Goal: Task Accomplishment & Management: Manage account settings

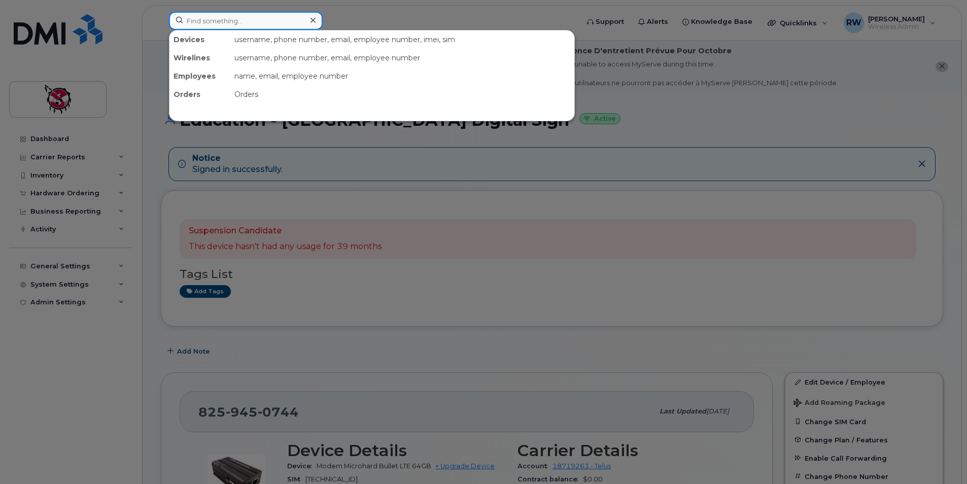
click at [249, 24] on input at bounding box center [246, 21] width 154 height 18
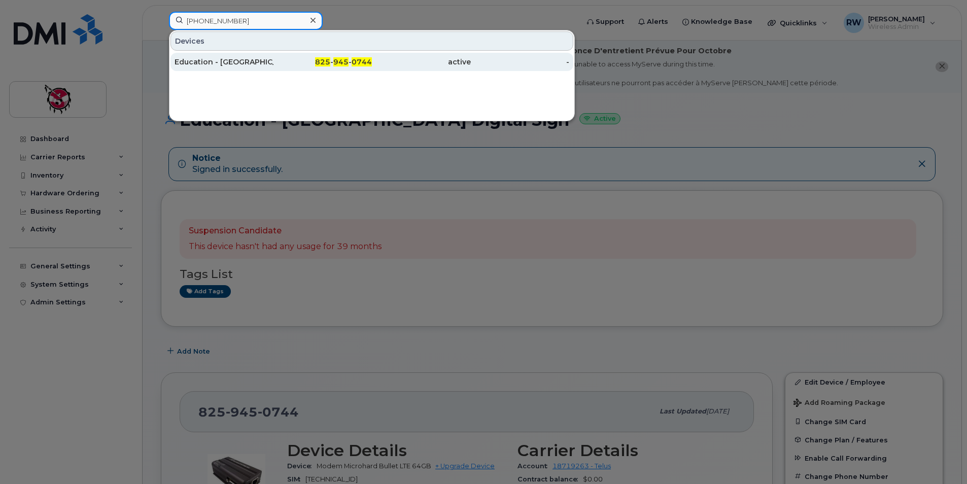
type input "[PHONE_NUMBER]"
click at [262, 70] on div "Education - [GEOGRAPHIC_DATA] Digital Sign" at bounding box center [224, 62] width 99 height 18
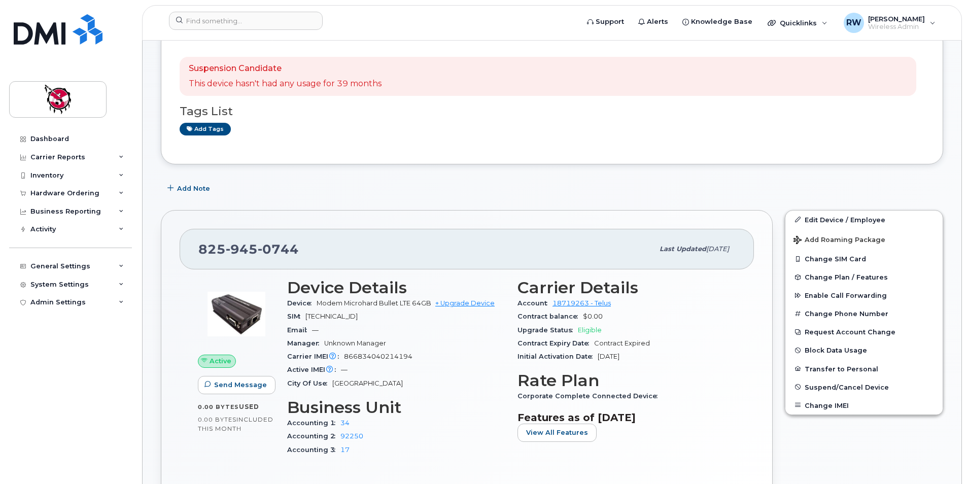
scroll to position [142, 0]
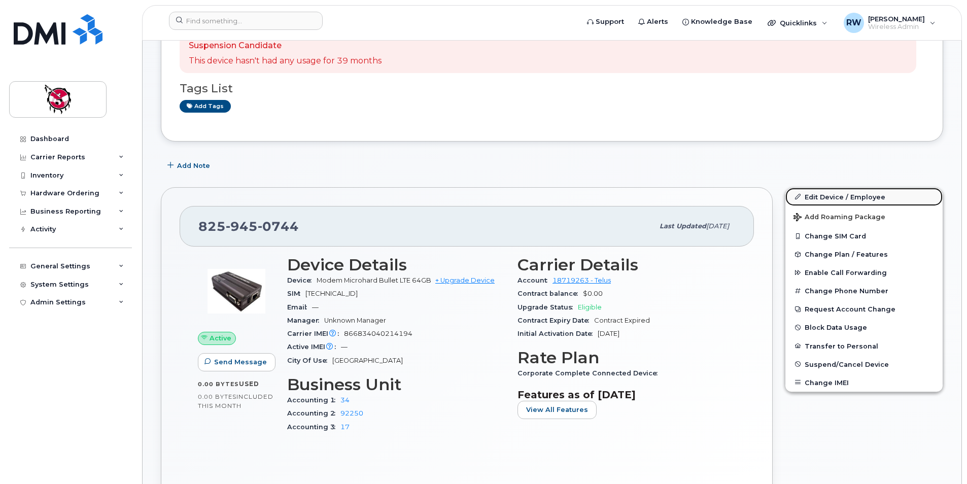
click at [851, 195] on link "Edit Device / Employee" at bounding box center [864, 197] width 157 height 18
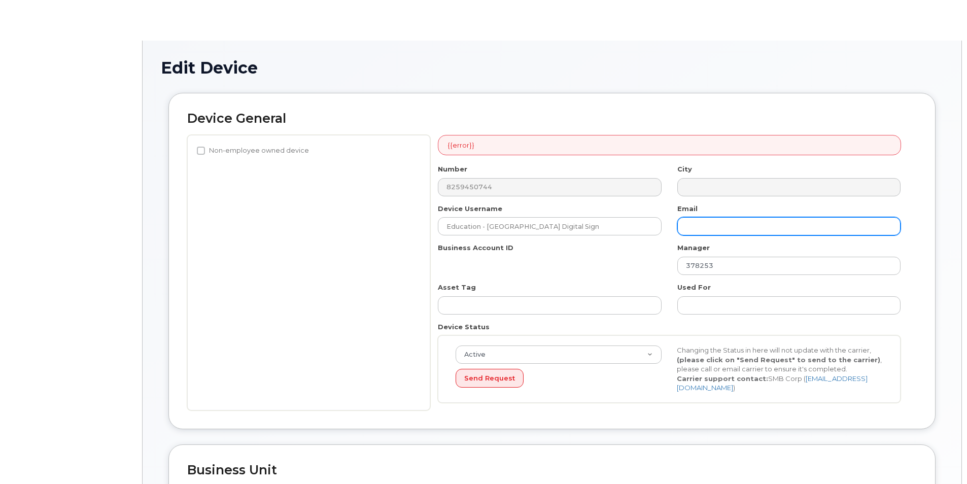
select select "10356"
select select "10349"
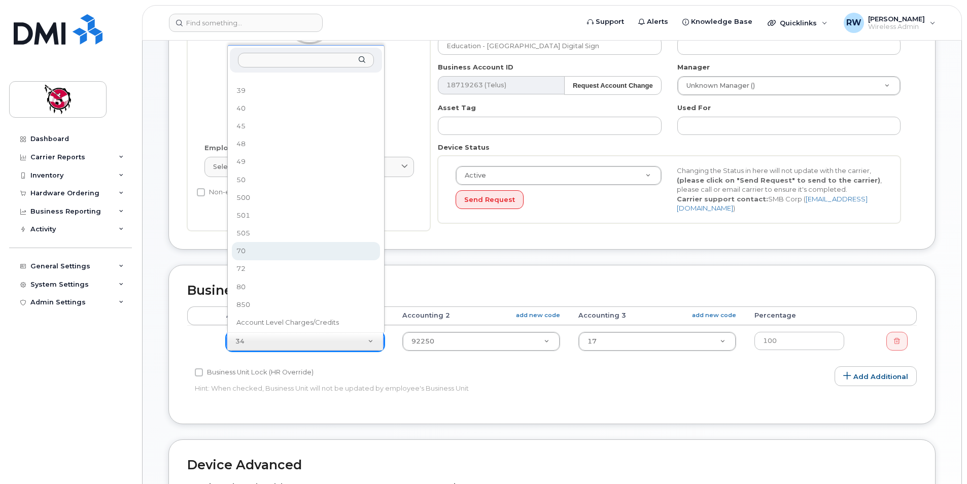
scroll to position [212, 0]
select select "10363"
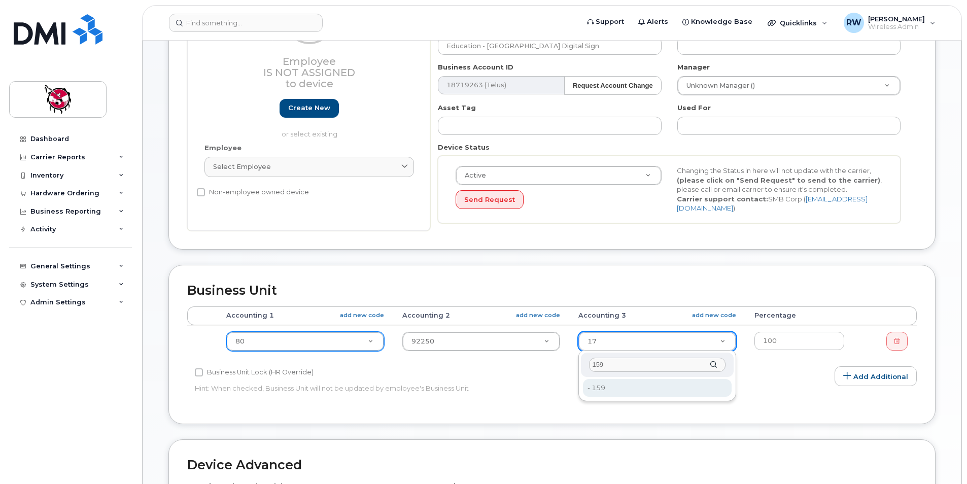
type input "159"
type input "10386"
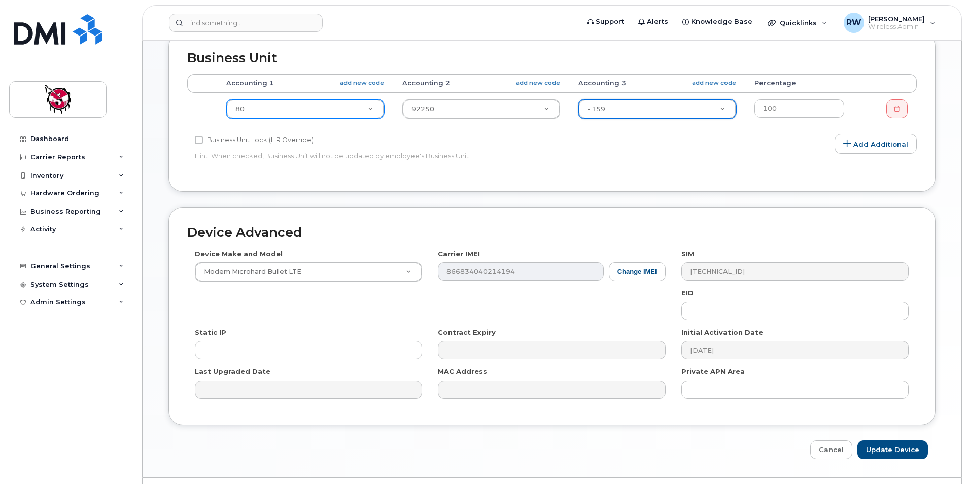
scroll to position [457, 0]
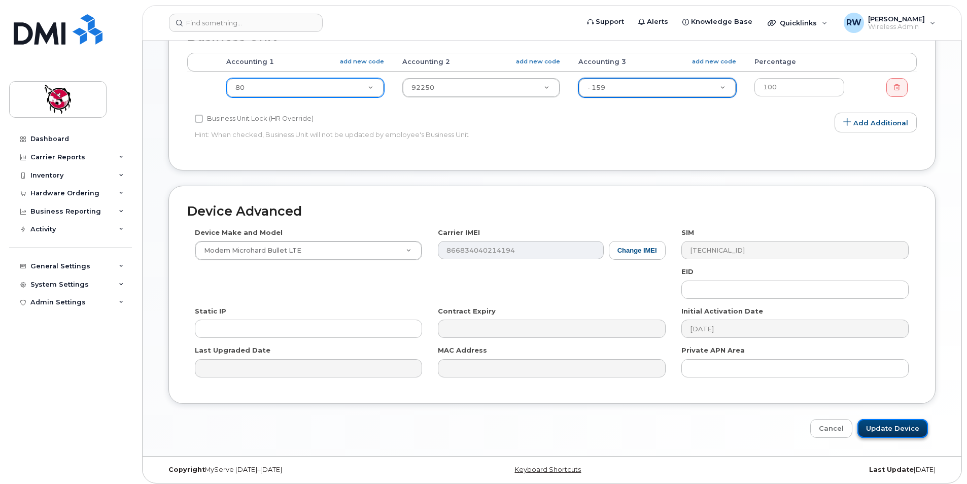
click at [888, 435] on input "Update Device" at bounding box center [893, 428] width 71 height 19
type input "Saving..."
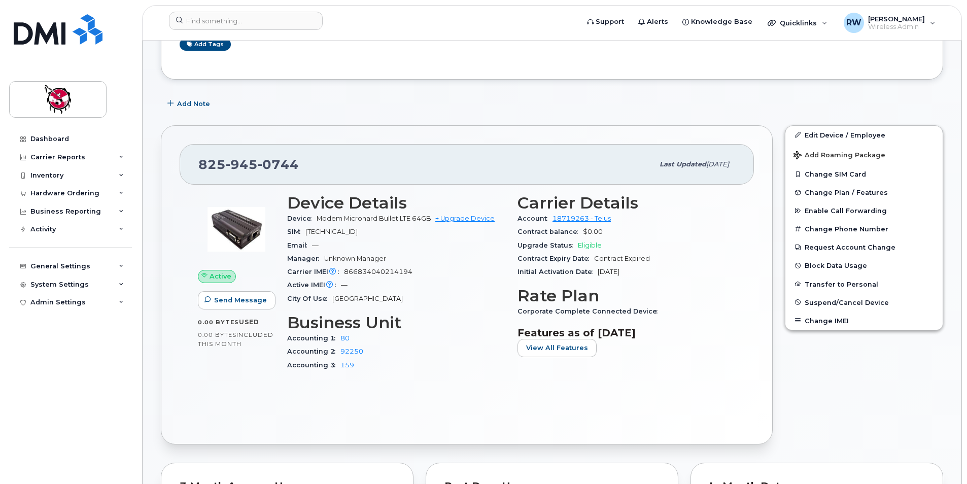
scroll to position [203, 0]
click at [330, 431] on div "825 945 0744 Last updated Sep 26, 2025 Active Send Message 0.00 Bytes  used 0.0…" at bounding box center [467, 285] width 612 height 319
click at [822, 413] on div "Edit Device / Employee Add Roaming Package Change SIM Card Change Plan / Featur…" at bounding box center [864, 285] width 171 height 331
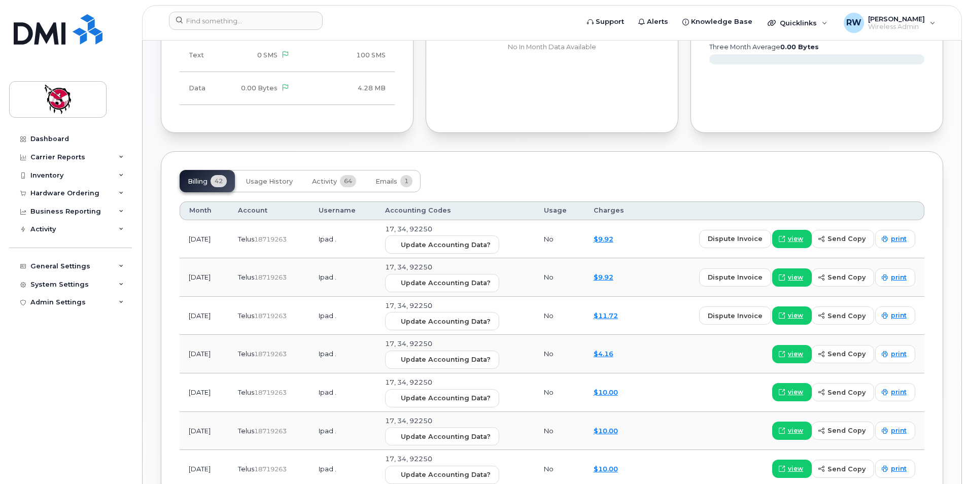
scroll to position [761, 0]
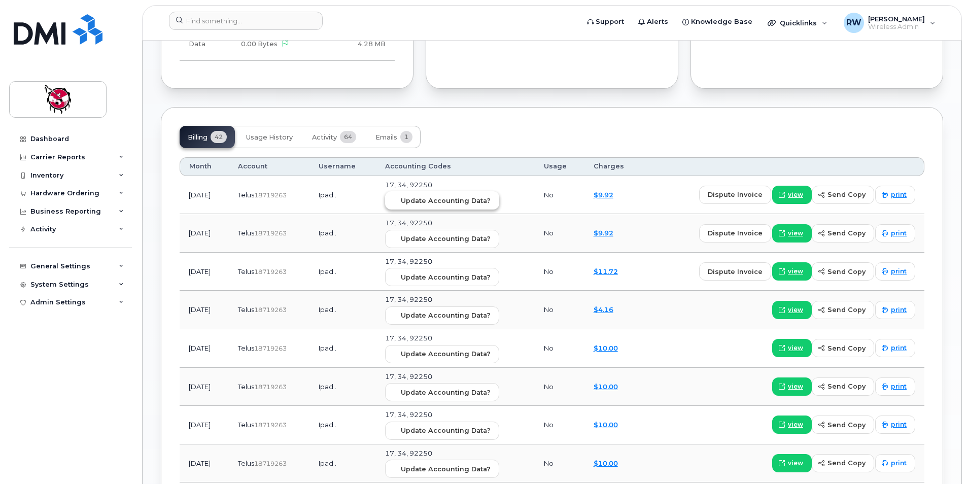
click at [465, 201] on span "Update Accounting Data?" at bounding box center [446, 201] width 90 height 10
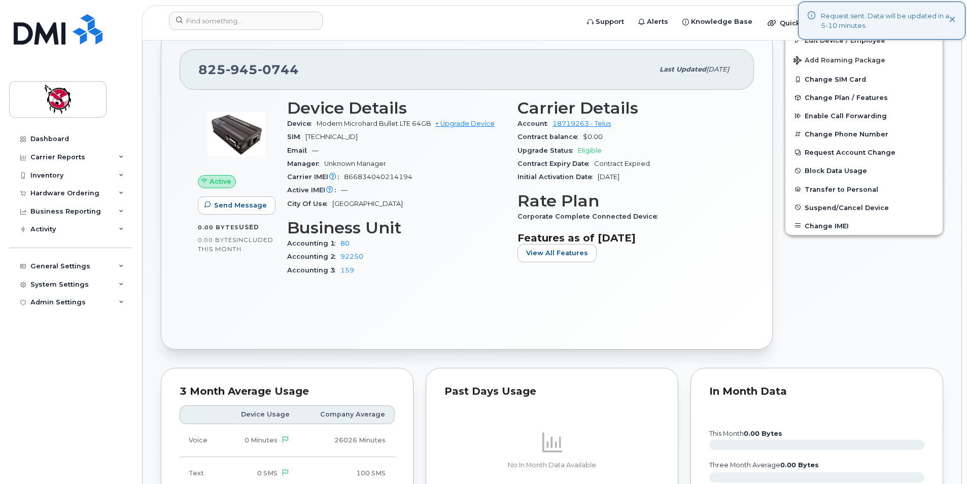
scroll to position [0, 0]
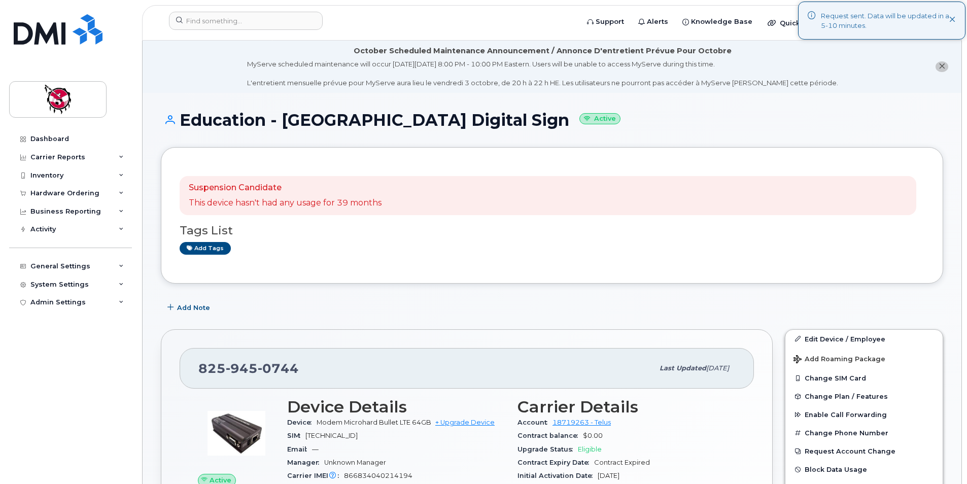
click at [224, 74] on li "October Scheduled Maintenance Announcement / Annonce D'entretient Prévue Pour O…" at bounding box center [552, 67] width 819 height 52
click at [55, 156] on div "Carrier Reports" at bounding box center [57, 157] width 55 height 8
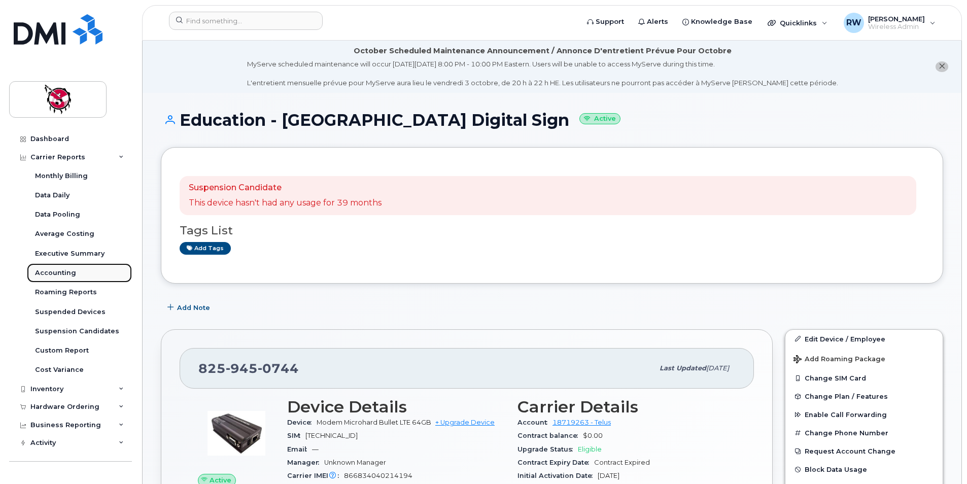
click at [61, 273] on div "Accounting" at bounding box center [55, 272] width 41 height 9
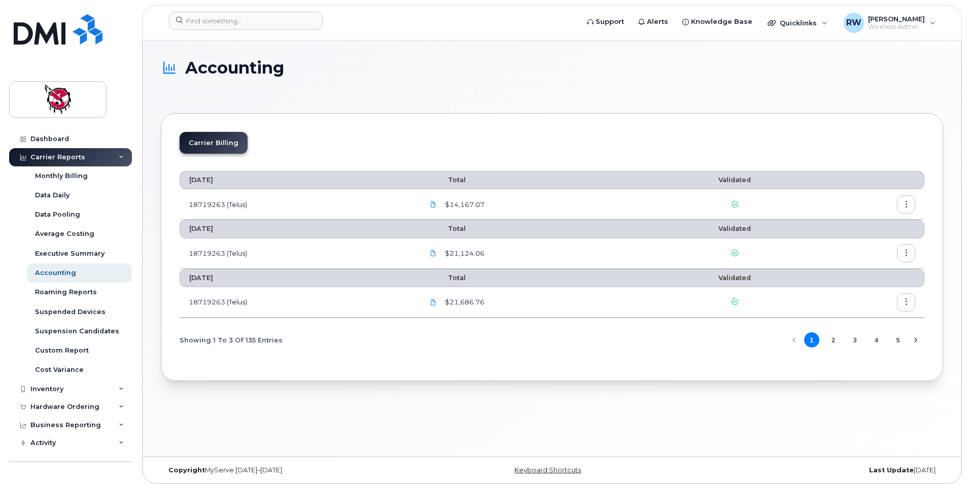
click at [735, 204] on icon at bounding box center [735, 204] width 7 height 7
click at [912, 203] on button "button" at bounding box center [906, 204] width 18 height 18
click at [875, 245] on span "Download" at bounding box center [860, 245] width 40 height 9
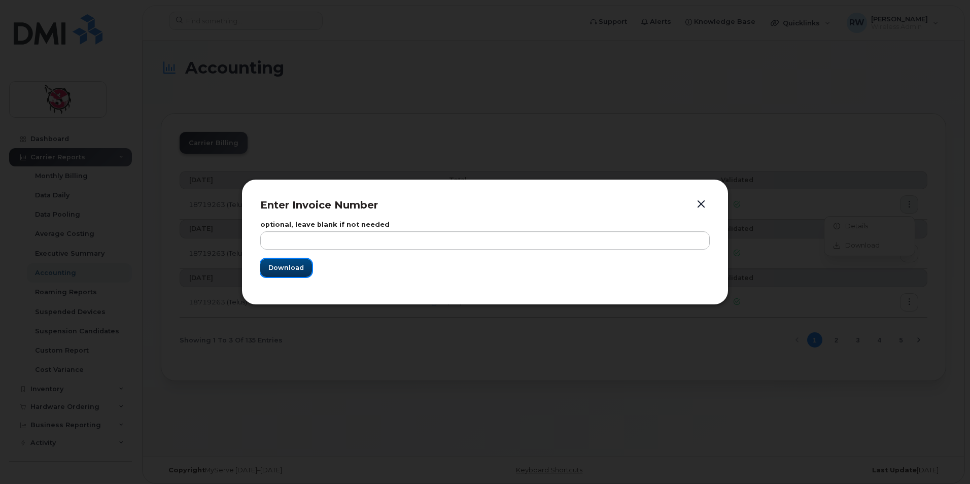
click at [282, 266] on span "Download" at bounding box center [286, 268] width 36 height 10
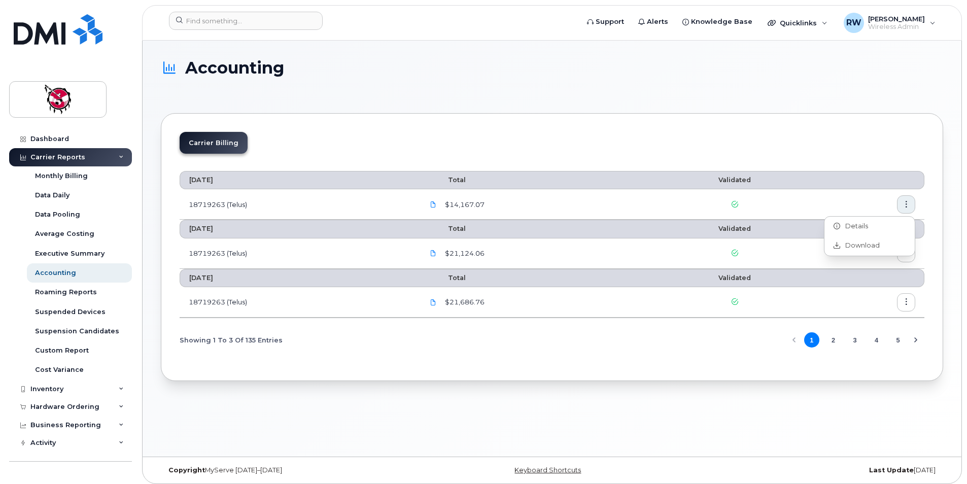
drag, startPoint x: 623, startPoint y: 97, endPoint x: 631, endPoint y: 85, distance: 14.4
click at [623, 97] on section "Accounting Carrier Billing September 2025 Total Validated 18719263 (Telus) $14,…" at bounding box center [552, 220] width 783 height 322
click at [874, 21] on span "[PERSON_NAME]" at bounding box center [896, 19] width 57 height 8
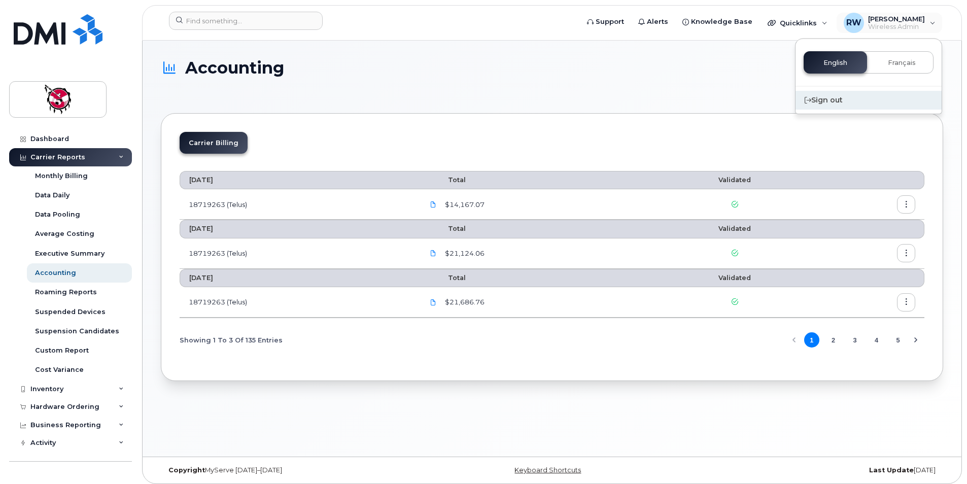
click at [827, 98] on div "Sign out" at bounding box center [869, 100] width 146 height 19
